Goal: Transaction & Acquisition: Purchase product/service

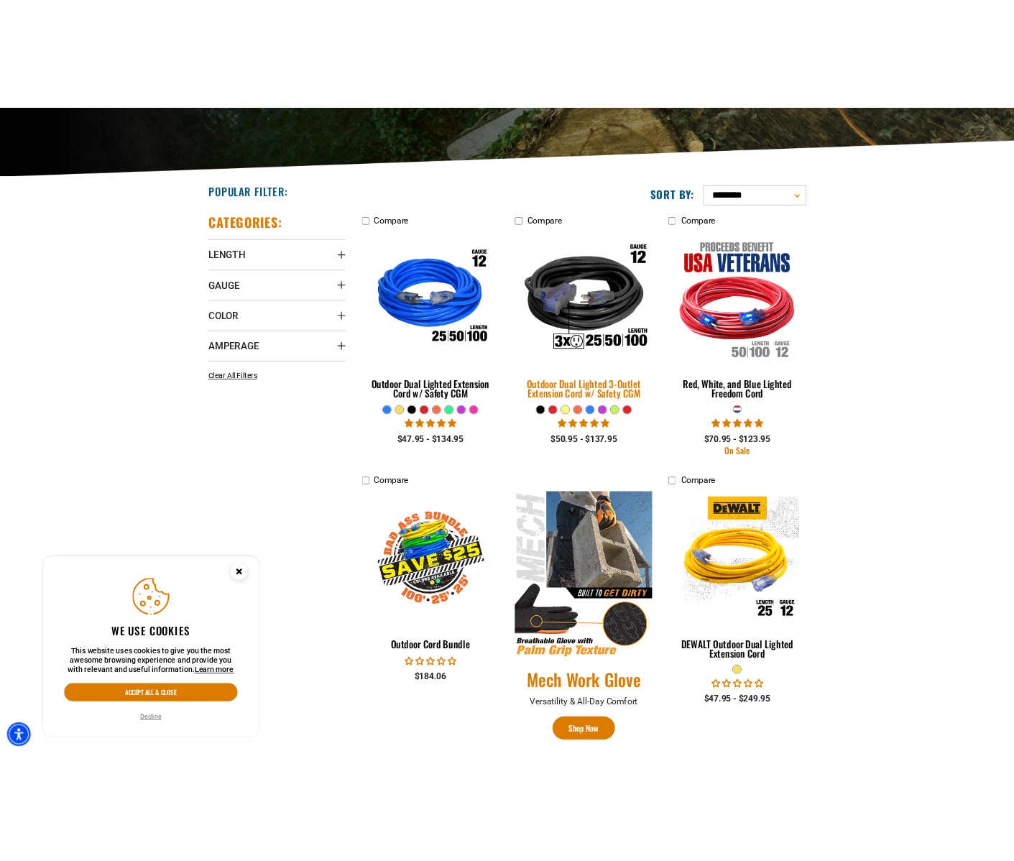
scroll to position [274, 0]
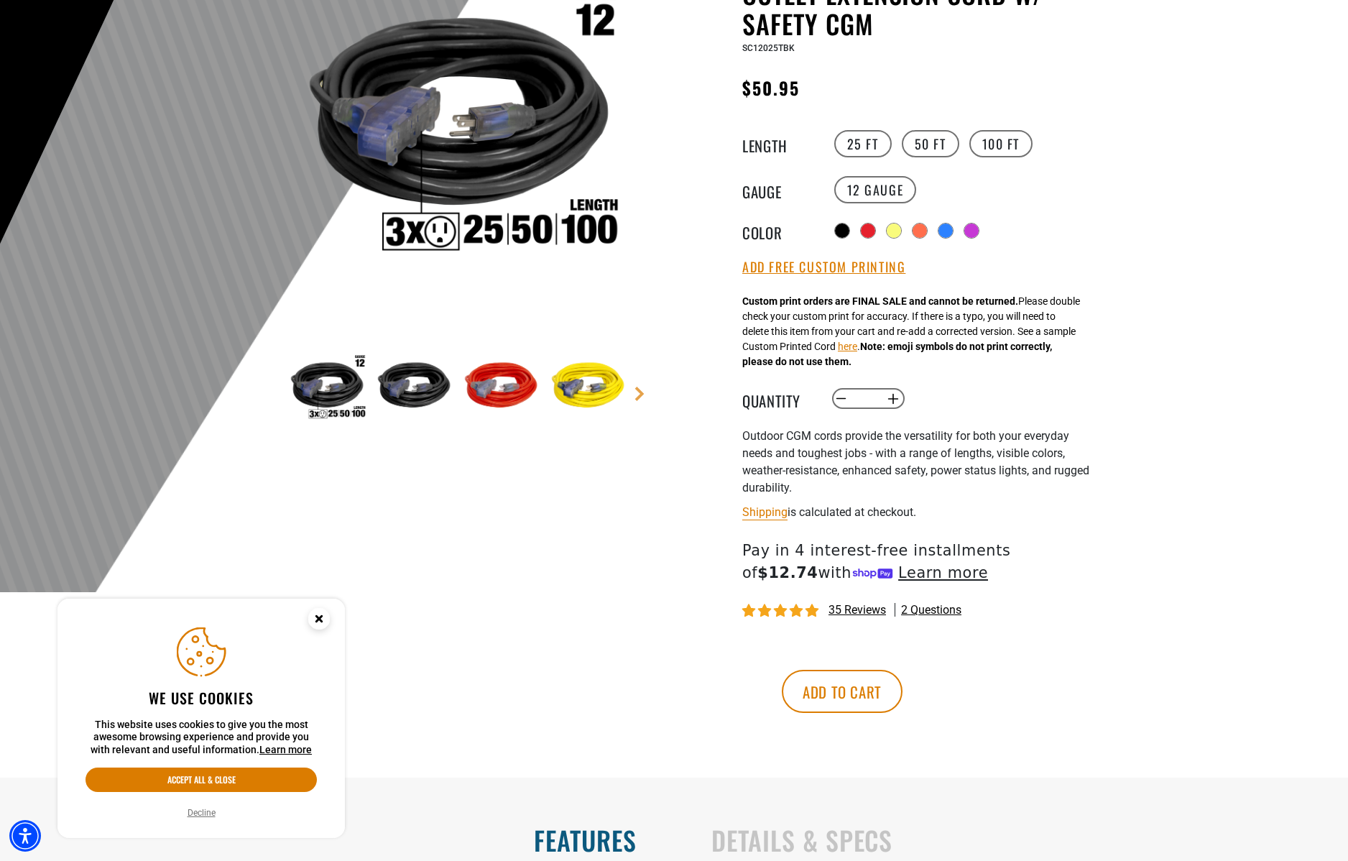
scroll to position [425, 0]
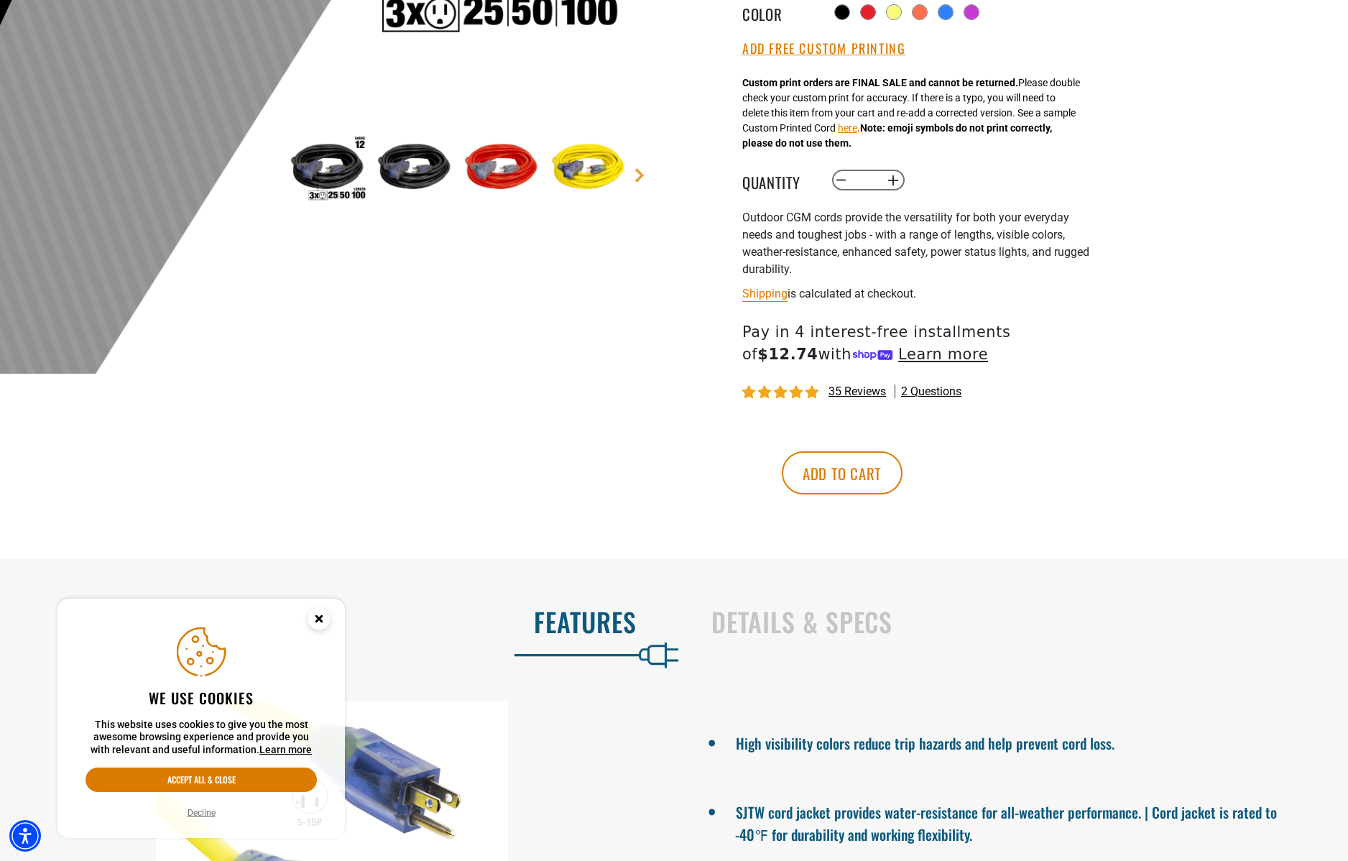
click at [323, 620] on circle "Close this option" at bounding box center [319, 619] width 22 height 22
